Goal: Information Seeking & Learning: Learn about a topic

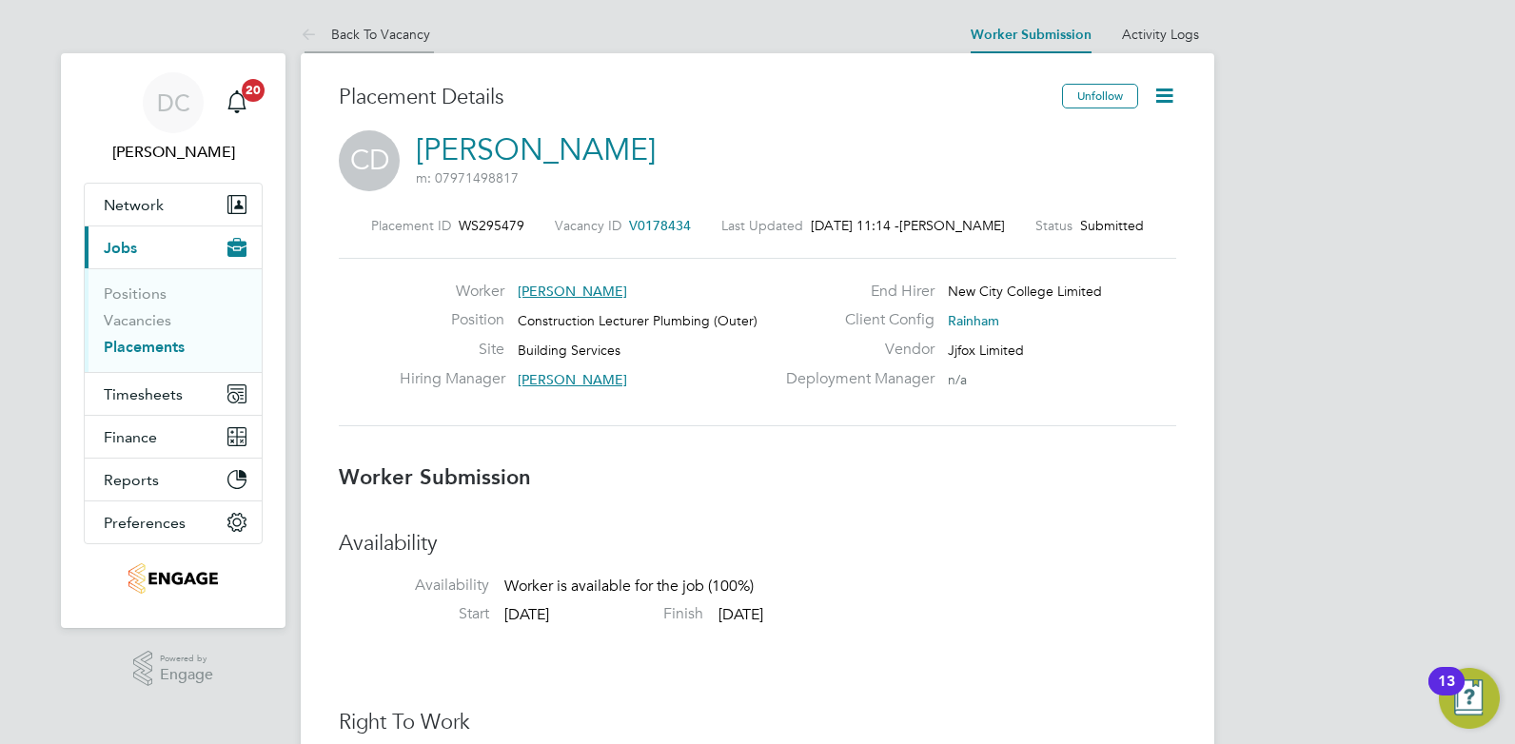
click at [375, 29] on link "Back To Vacancy" at bounding box center [365, 34] width 129 height 17
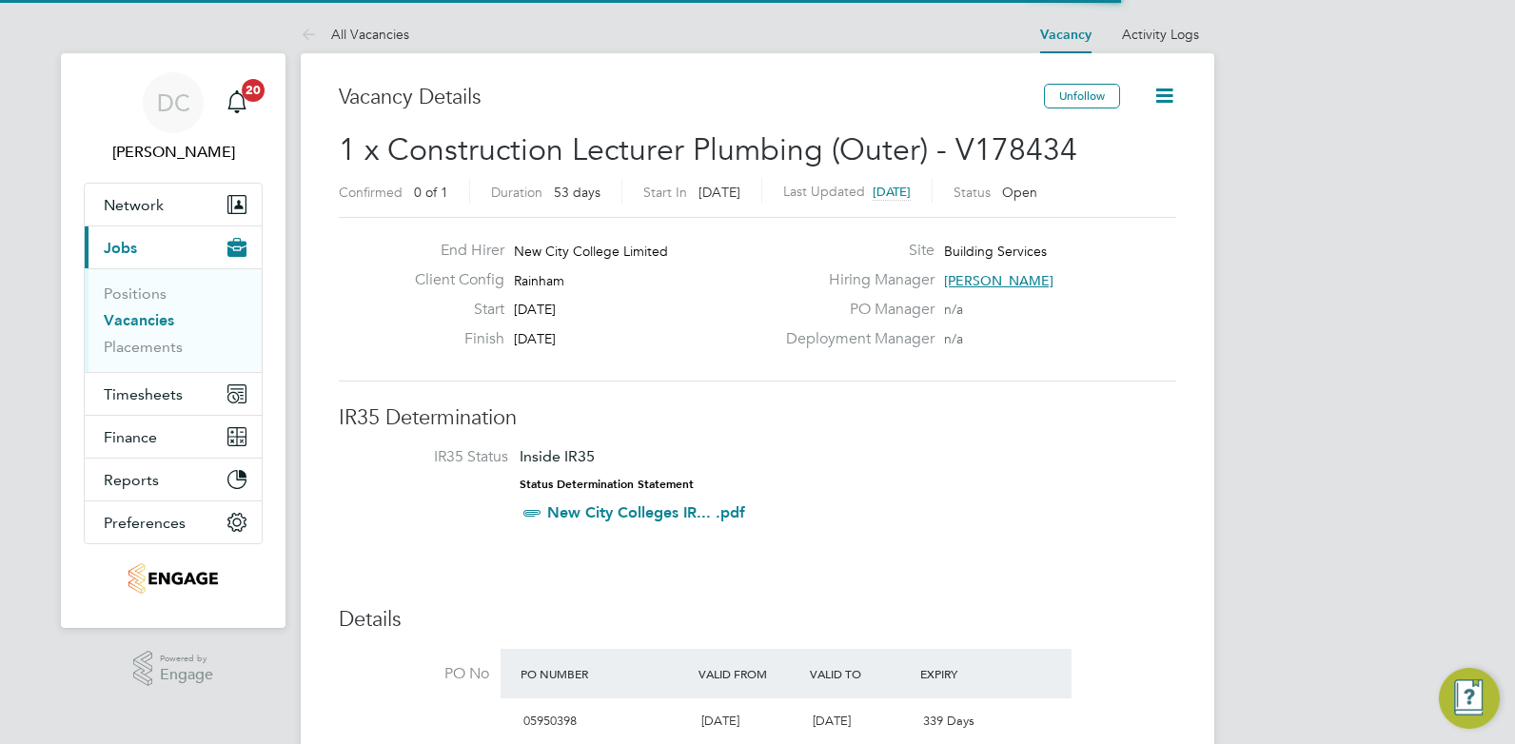
scroll to position [30, 376]
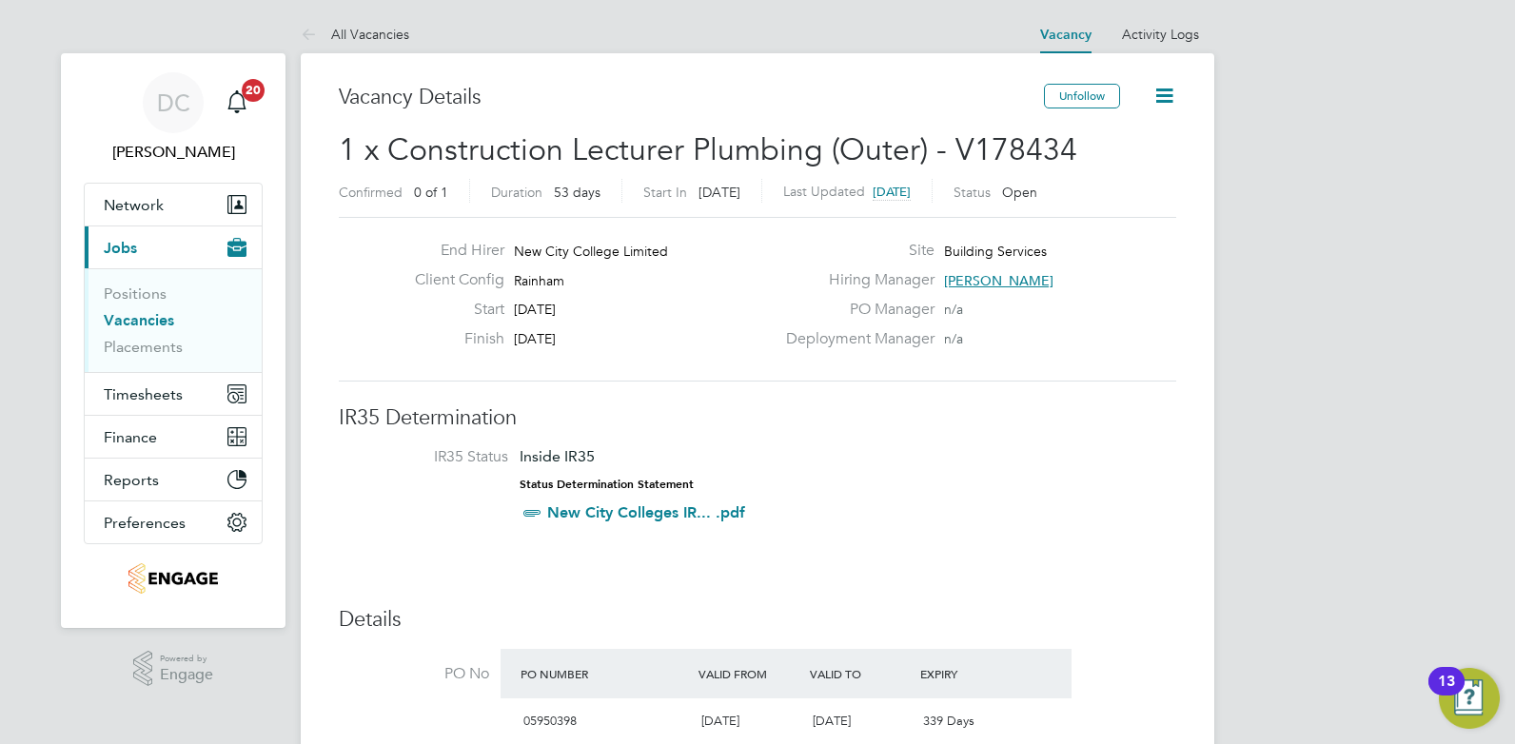
click at [168, 320] on link "Vacancies" at bounding box center [139, 320] width 70 height 18
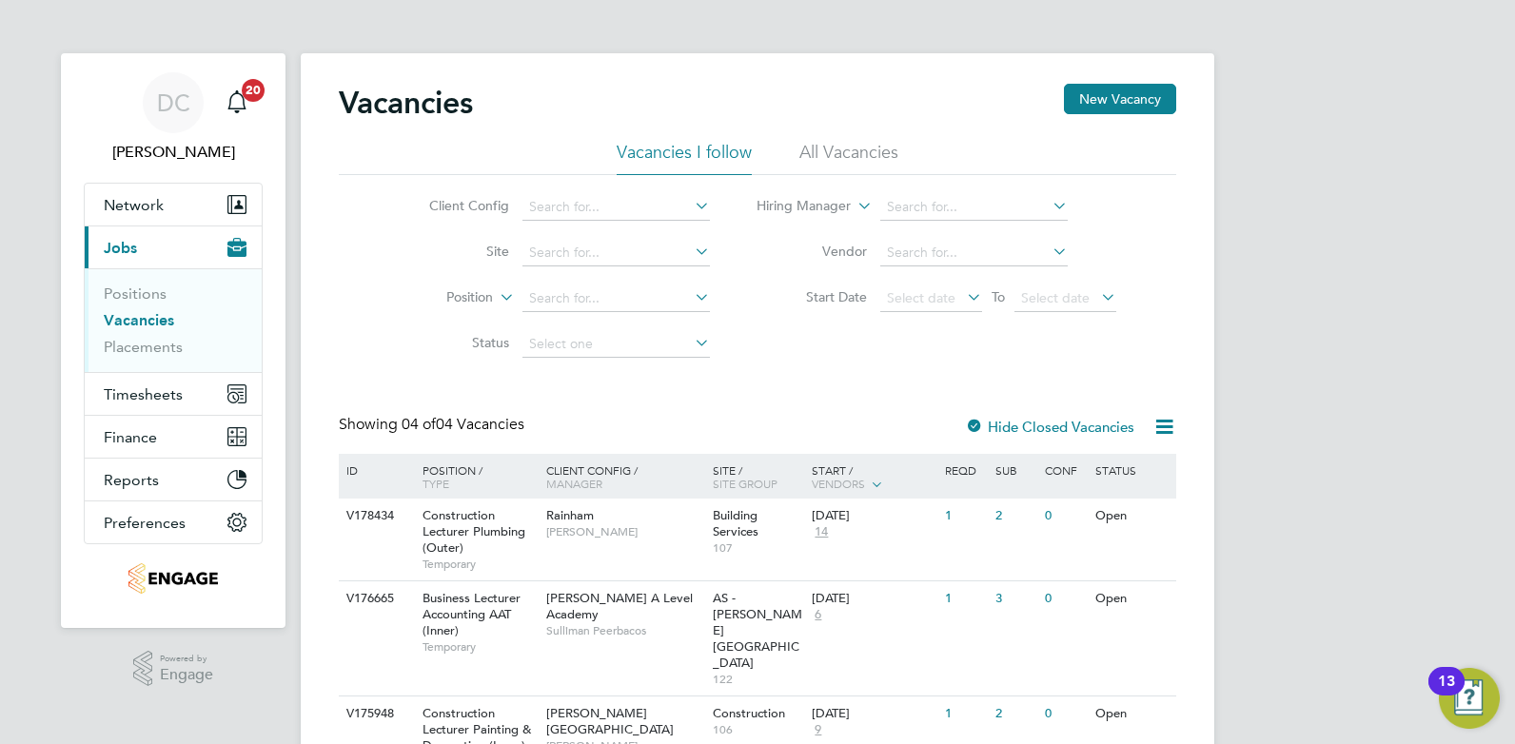
click at [817, 150] on li "All Vacancies" at bounding box center [849, 158] width 99 height 34
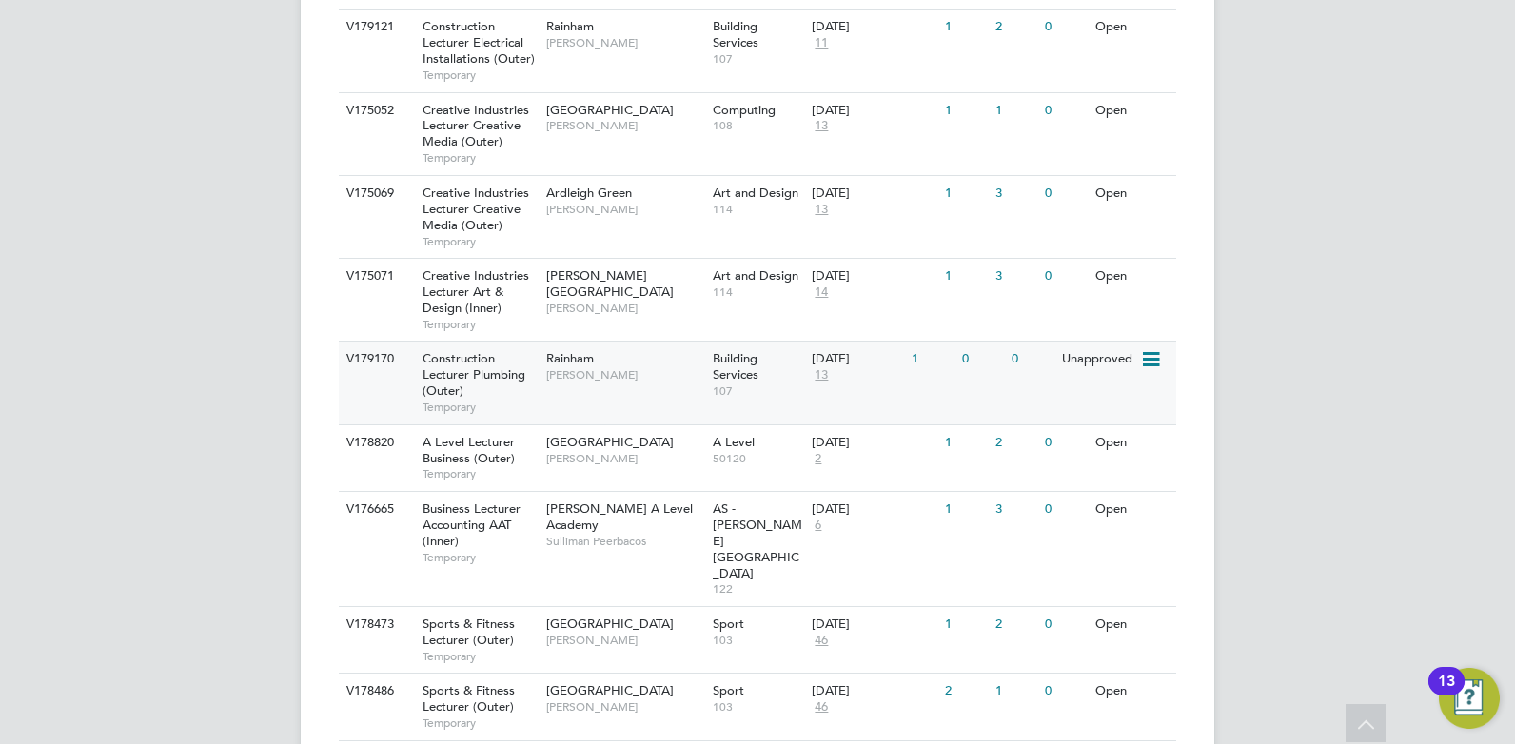
click at [612, 402] on div "V179170 Construction Lecturer Plumbing (Outer) Temporary Rainham [PERSON_NAME] …" at bounding box center [758, 382] width 838 height 83
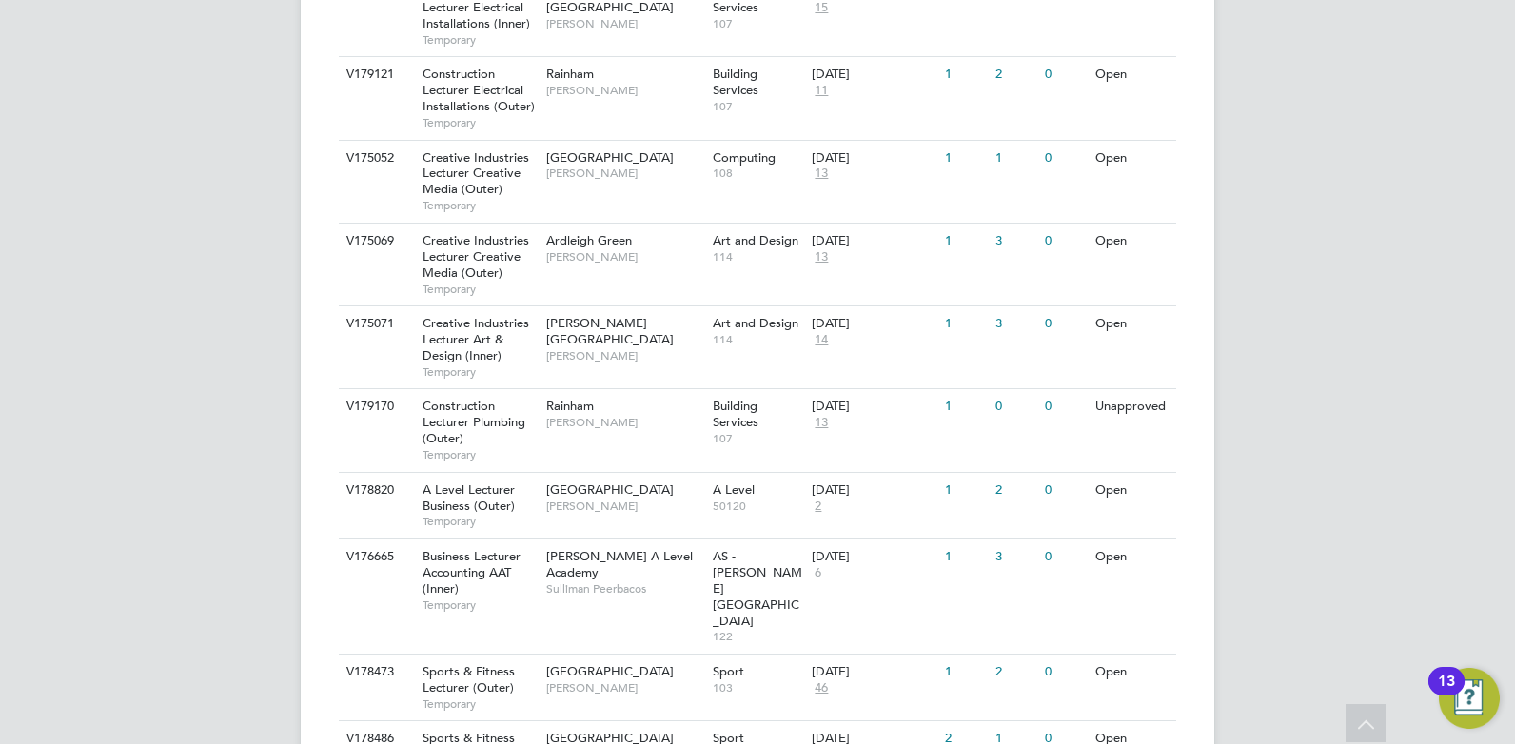
scroll to position [833, 0]
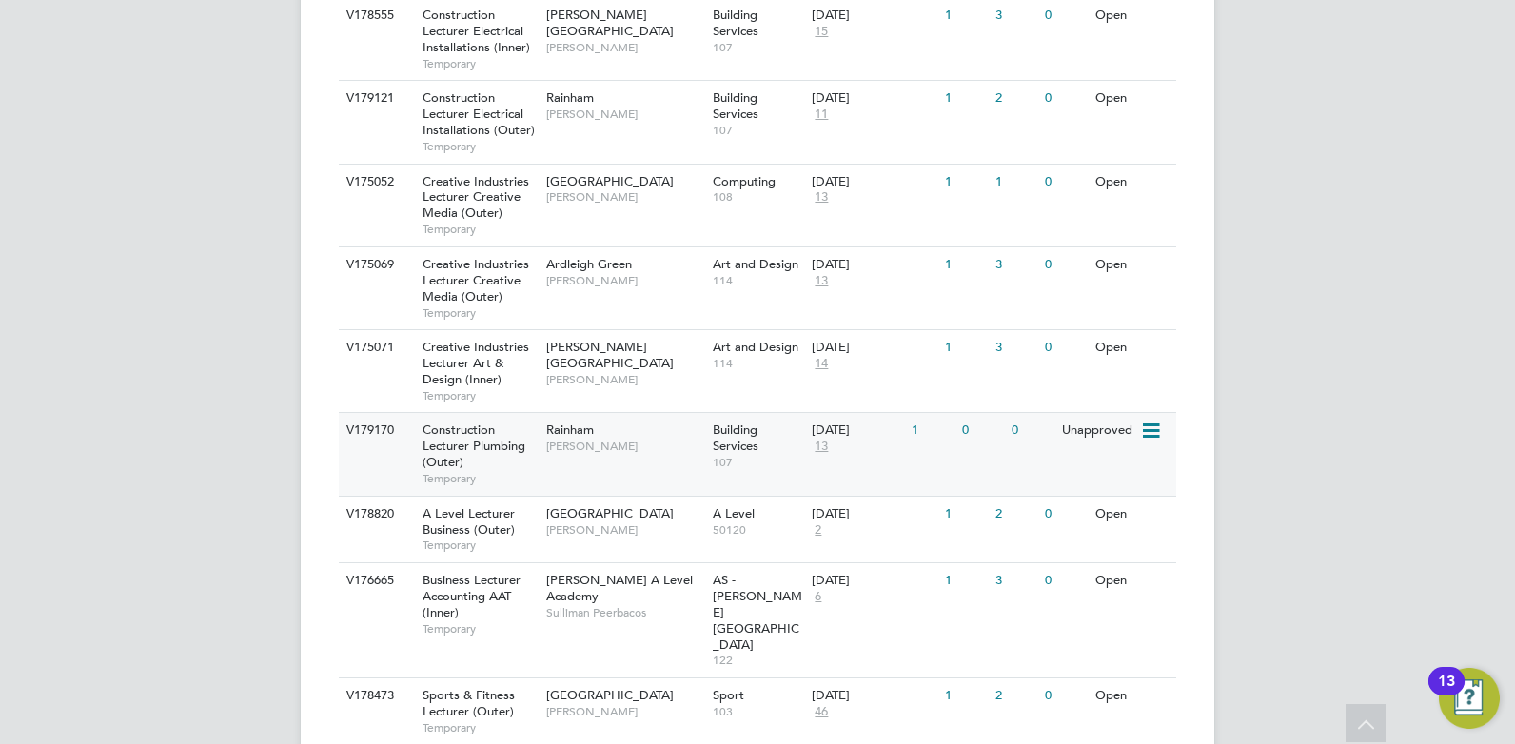
click at [629, 481] on div "V179170 Construction Lecturer Plumbing (Outer) Temporary Rainham [PERSON_NAME] …" at bounding box center [758, 453] width 838 height 83
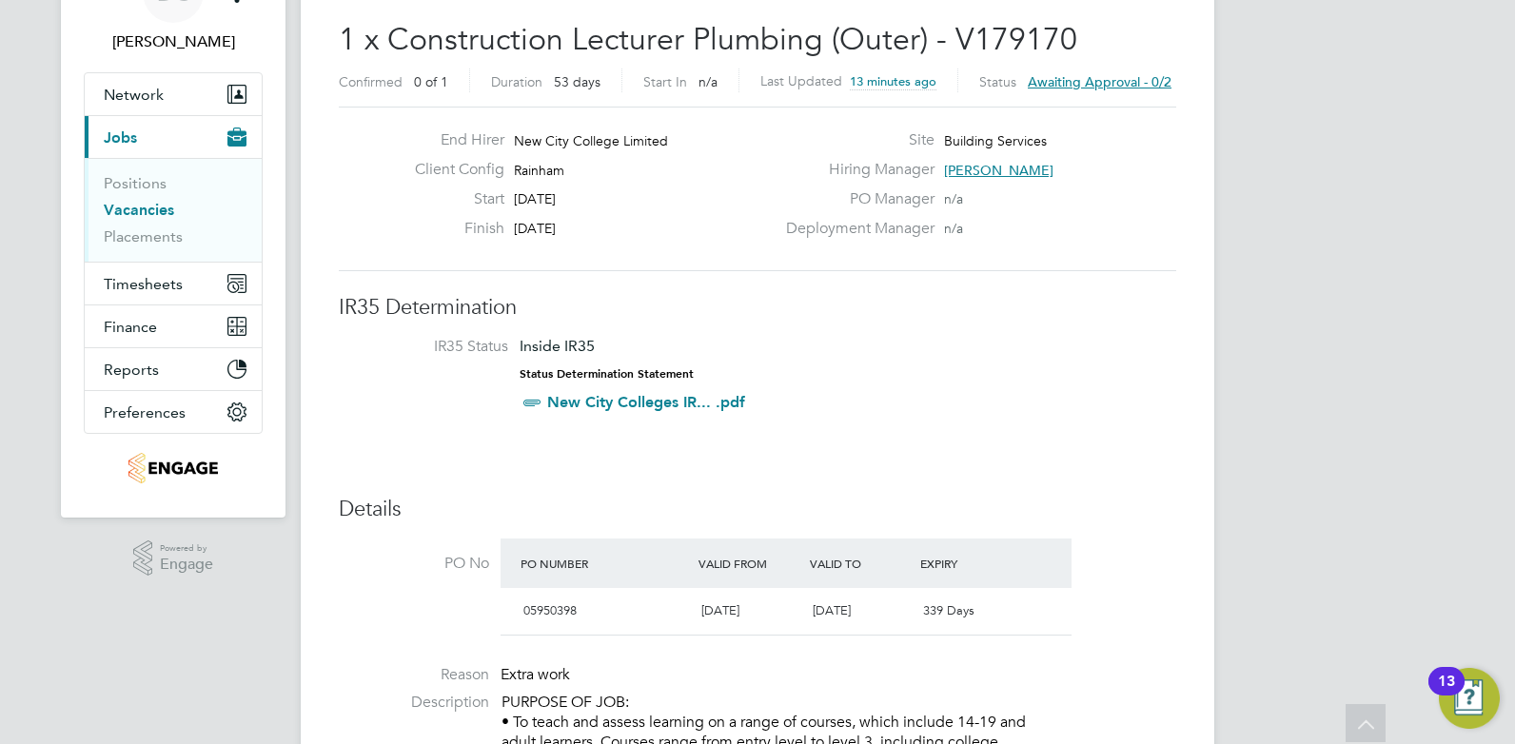
scroll to position [63, 0]
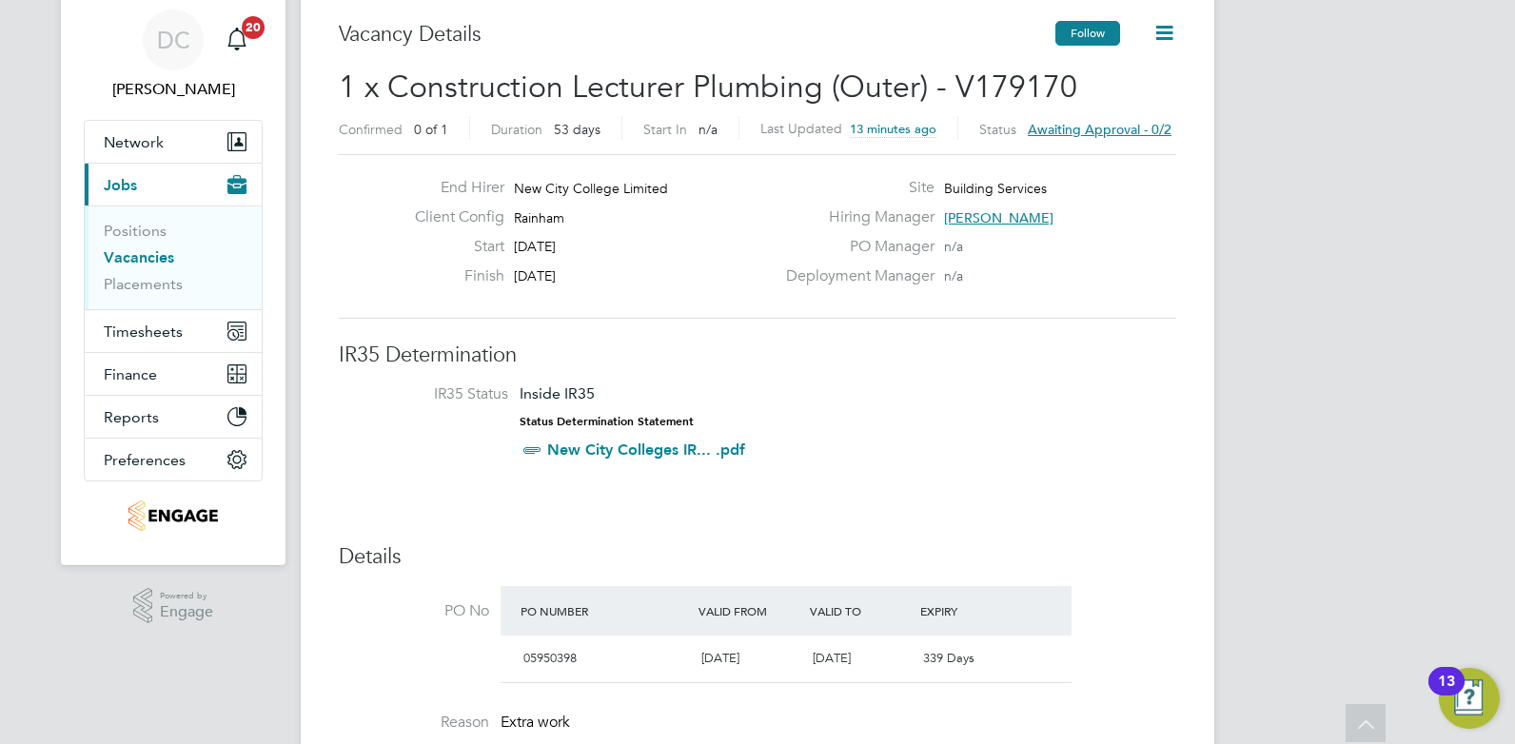
click at [1083, 36] on button "Follow" at bounding box center [1088, 33] width 65 height 25
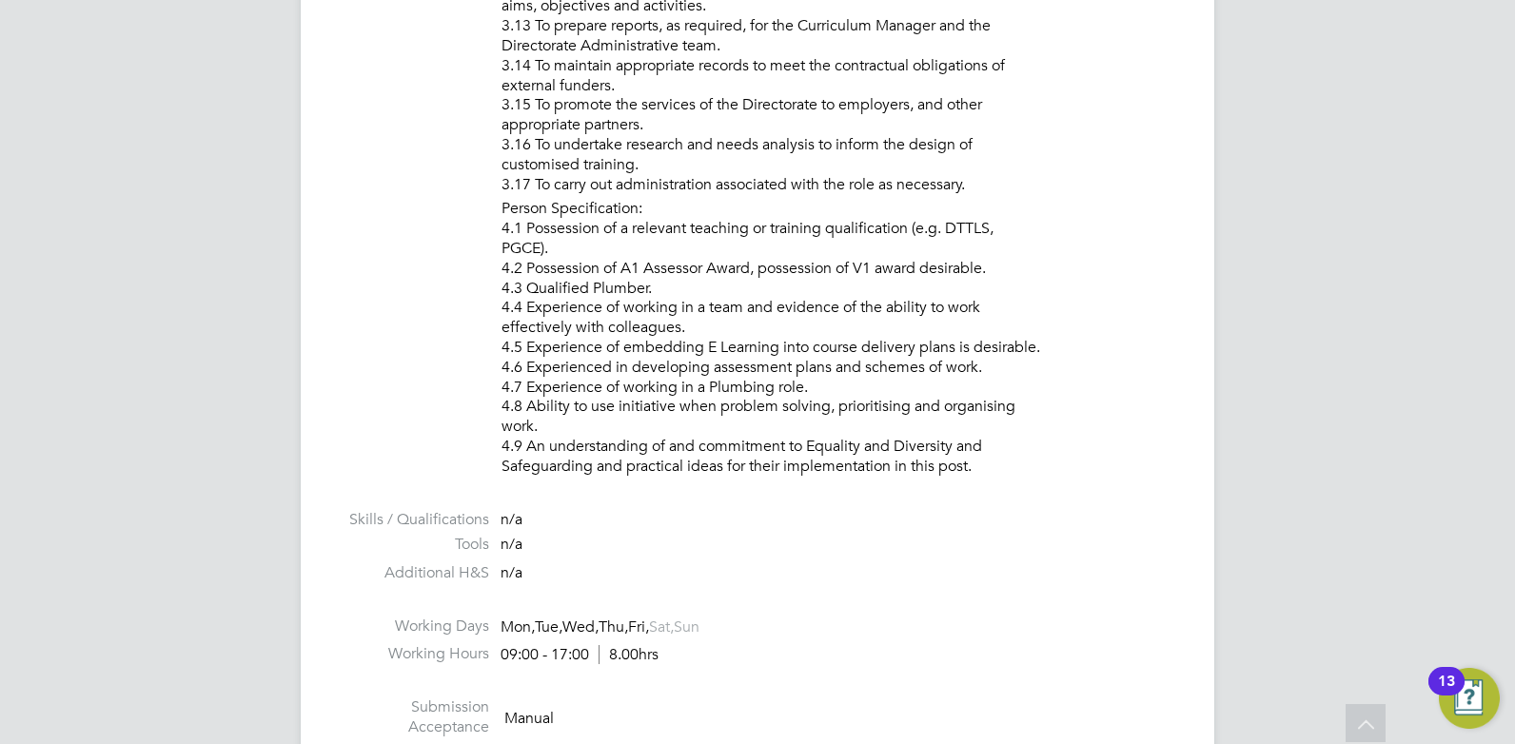
scroll to position [2347, 0]
